Goal: Information Seeking & Learning: Learn about a topic

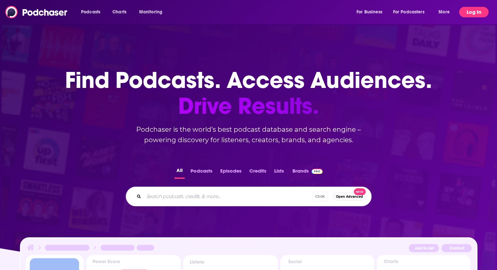
click at [474, 9] on button "Log In" at bounding box center [474, 12] width 29 height 10
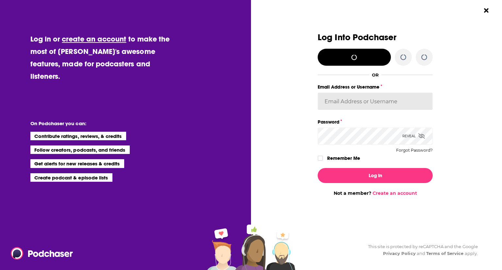
type input "[EMAIL_ADDRESS][DOMAIN_NAME]"
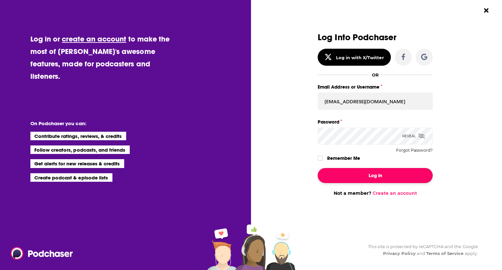
click at [375, 174] on button "Log In" at bounding box center [375, 175] width 115 height 15
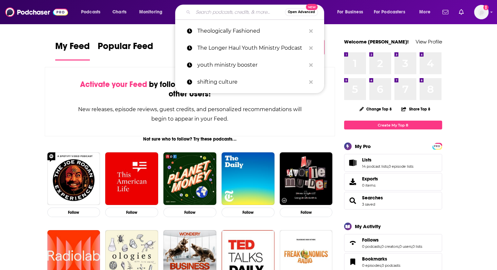
click at [222, 11] on input "Search podcasts, credits, & more..." at bounding box center [239, 12] width 92 height 10
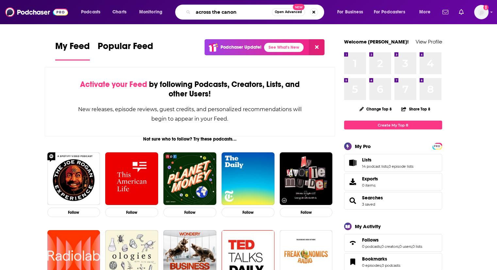
type input "across the canon"
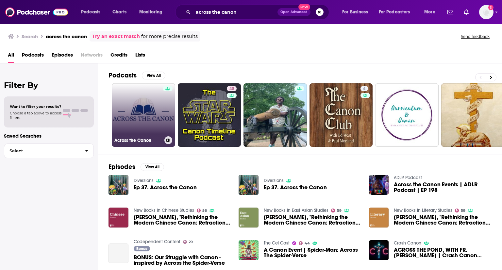
click at [142, 120] on link "Across the Canon" at bounding box center [143, 114] width 63 height 63
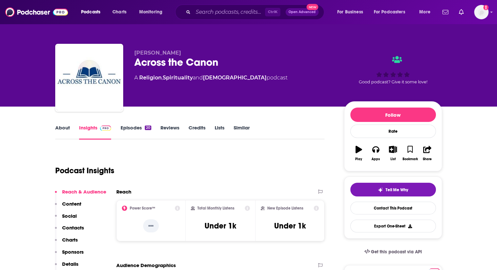
click at [65, 126] on link "About" at bounding box center [62, 132] width 15 height 15
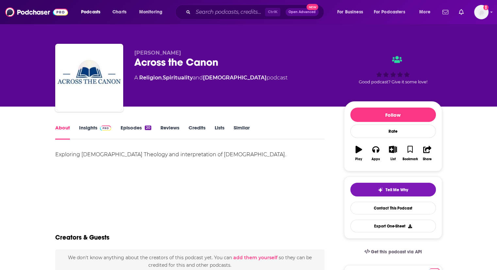
click at [92, 132] on link "Insights" at bounding box center [95, 132] width 32 height 15
